Goal: Use online tool/utility

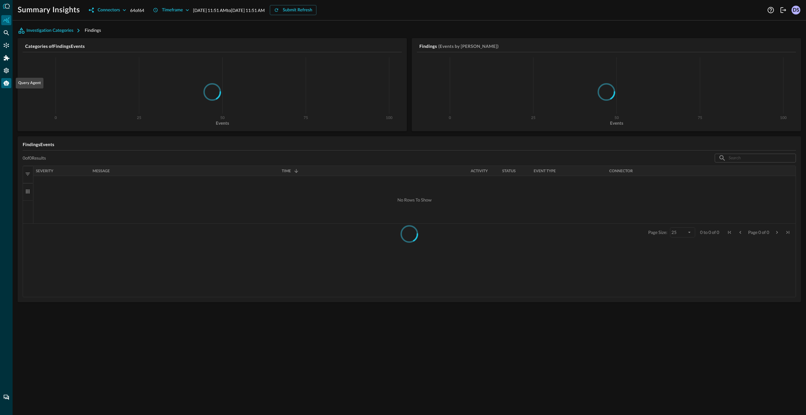
click at [7, 86] on icon "Query Agent" at bounding box center [6, 83] width 6 height 6
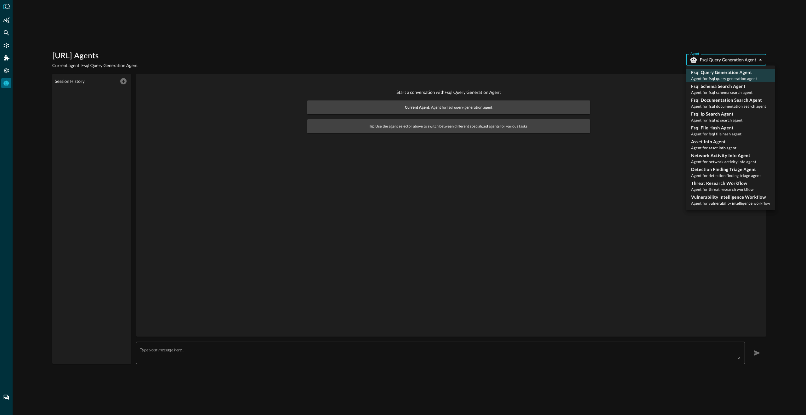
click at [728, 59] on body "Query.AI Agents Current agent: Fsql Query Generation Agent Agent Fsql Query Gen…" at bounding box center [403, 207] width 806 height 415
click at [734, 60] on div at bounding box center [403, 207] width 806 height 415
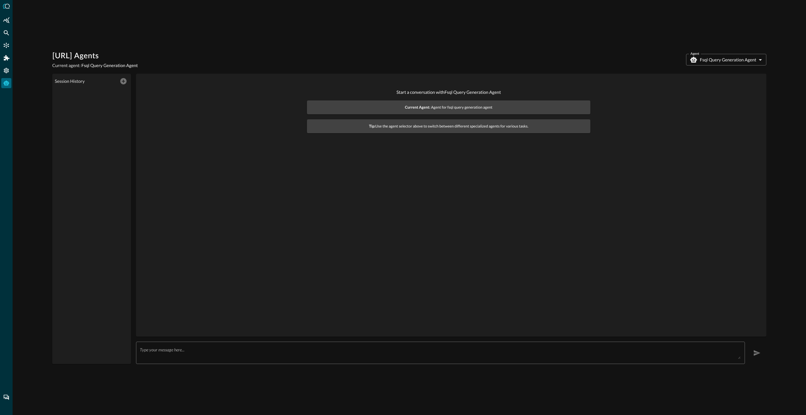
click at [543, 48] on div "Query.AI Agents Current agent: Fsql Query Generation Agent Agent Fsql Query Gen…" at bounding box center [410, 207] width 794 height 415
